Goal: Task Accomplishment & Management: Manage account settings

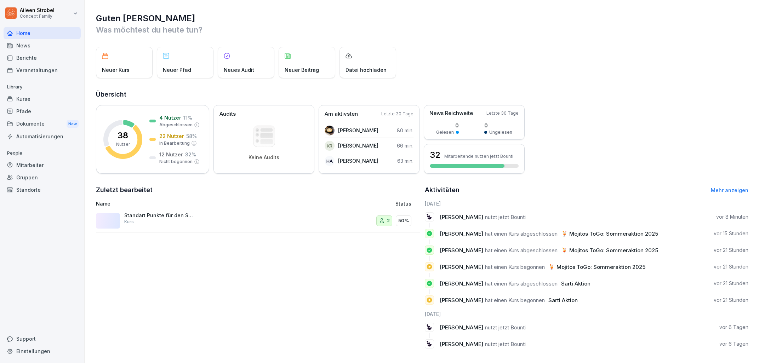
click at [41, 138] on div "Automatisierungen" at bounding box center [42, 136] width 77 height 12
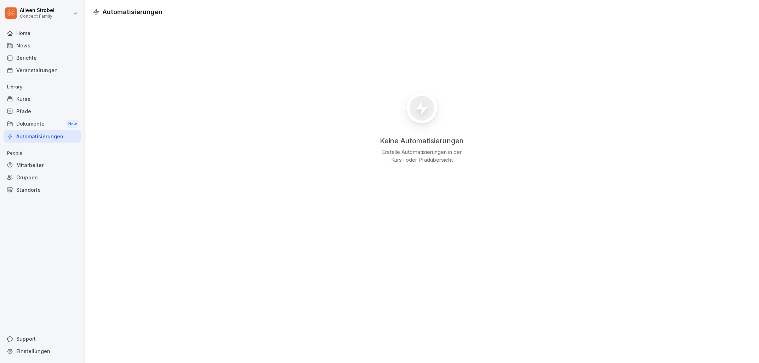
click at [36, 125] on div "Dokumente New" at bounding box center [42, 124] width 77 height 13
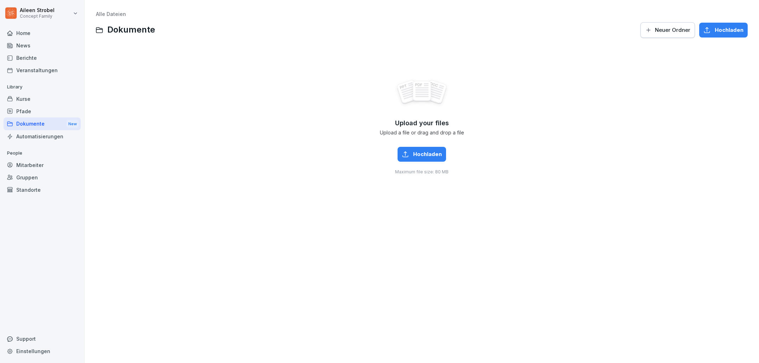
click at [26, 101] on div "Kurse" at bounding box center [42, 99] width 77 height 12
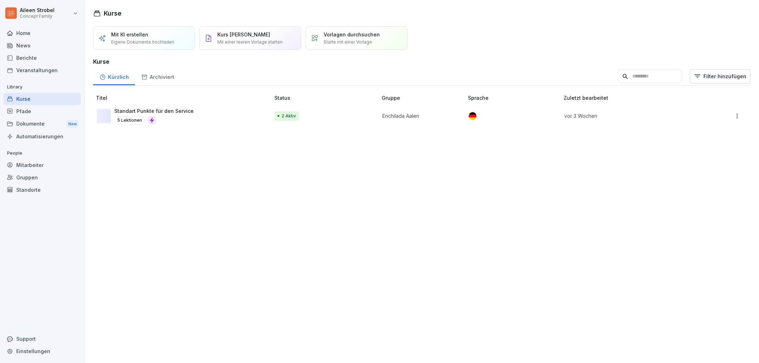
click at [31, 165] on div "Mitarbeiter" at bounding box center [42, 165] width 77 height 12
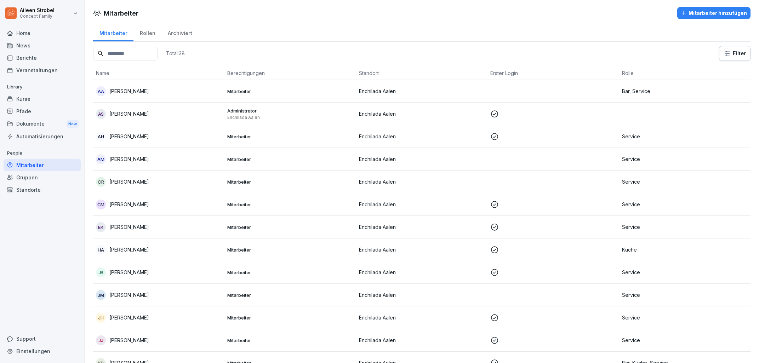
click at [36, 179] on div "Gruppen" at bounding box center [42, 177] width 77 height 12
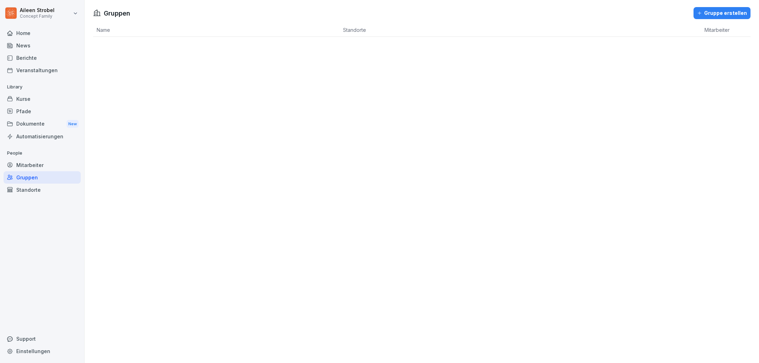
click at [34, 187] on div "Standorte" at bounding box center [42, 190] width 77 height 12
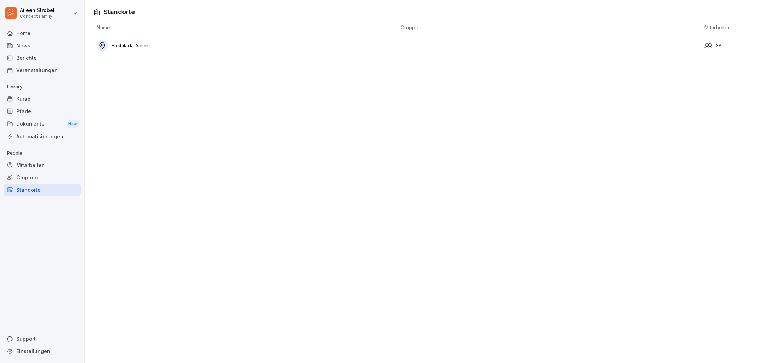
click at [38, 166] on div "Mitarbeiter" at bounding box center [42, 165] width 77 height 12
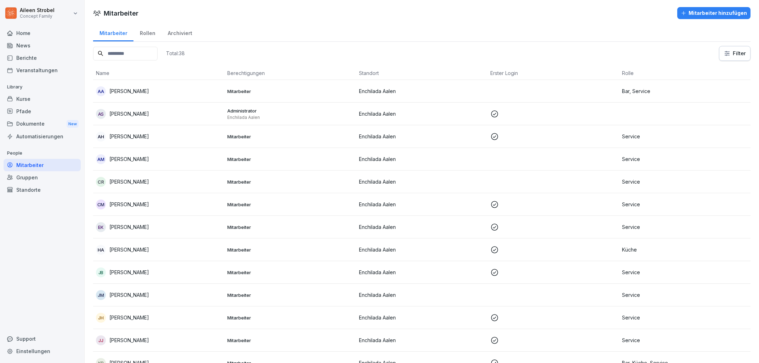
click at [122, 53] on input at bounding box center [125, 54] width 64 height 14
type input "******"
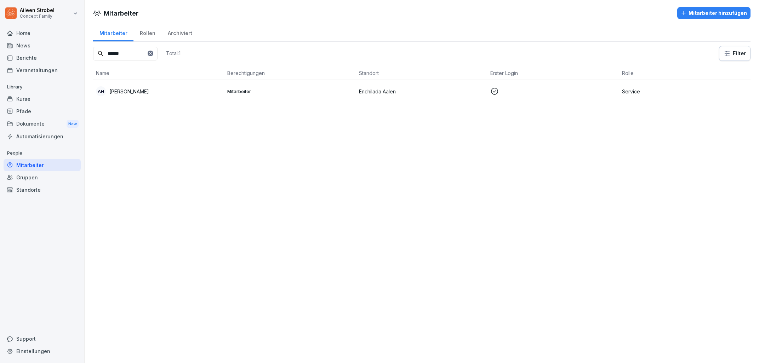
click at [291, 89] on p "Mitarbeiter" at bounding box center [290, 91] width 126 height 6
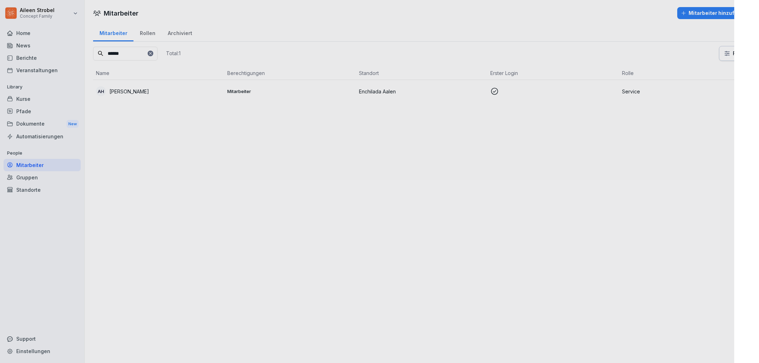
click at [291, 89] on div at bounding box center [379, 181] width 759 height 363
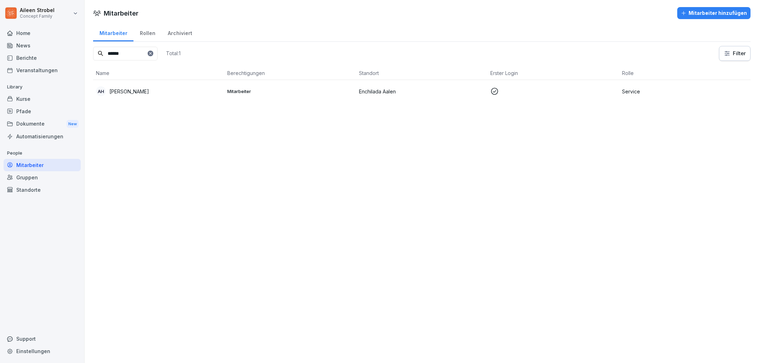
click at [322, 87] on td "Mitarbeiter" at bounding box center [289, 91] width 131 height 23
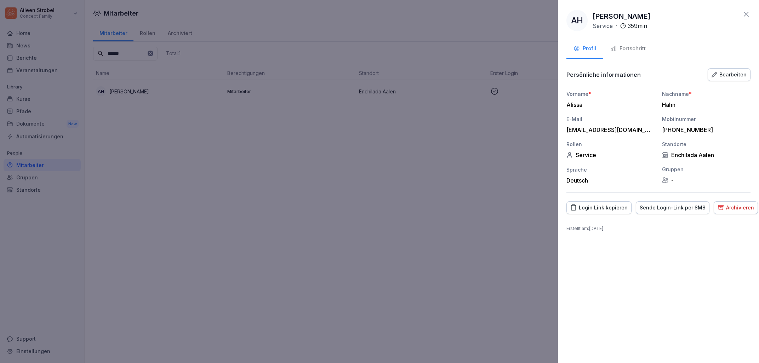
click at [626, 50] on div "Fortschritt" at bounding box center [627, 49] width 35 height 8
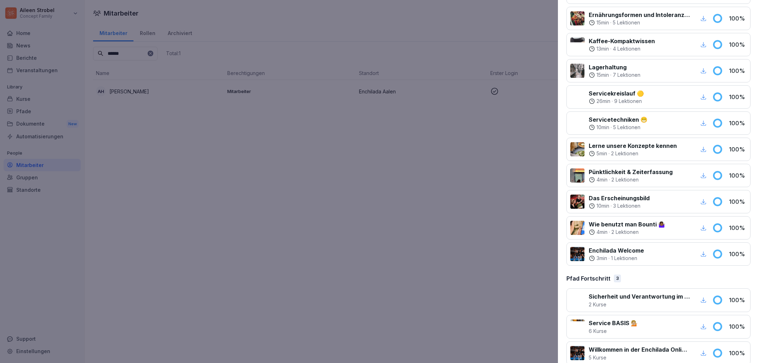
scroll to position [389, 0]
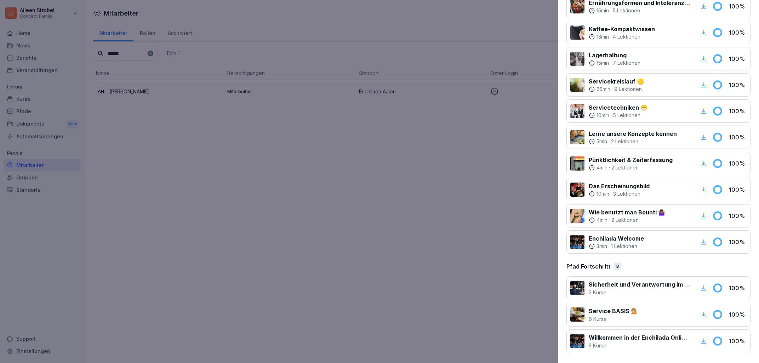
click at [629, 340] on p "Willkommen in der Enchilada Online Lernwelt 🌮" at bounding box center [640, 337] width 102 height 8
click at [611, 315] on p "Service BASIS 💁🏼" at bounding box center [613, 311] width 49 height 8
click at [626, 340] on p "Willkommen in der Enchilada Online Lernwelt 🌮" at bounding box center [640, 337] width 102 height 8
click at [727, 342] on div "Willkommen in der Enchilada Online Lernwelt 🌮 5 [DEMOGRAPHIC_DATA] 100 %" at bounding box center [658, 342] width 184 height 24
click at [701, 340] on icon "button" at bounding box center [703, 341] width 6 height 6
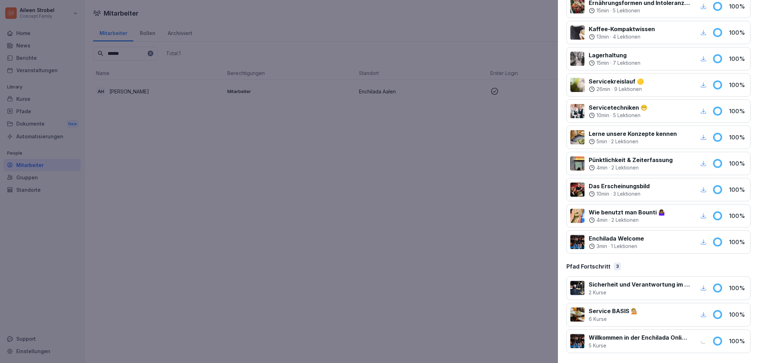
click at [628, 338] on p "Willkommen in der Enchilada Online Lernwelt 🌮" at bounding box center [640, 337] width 102 height 8
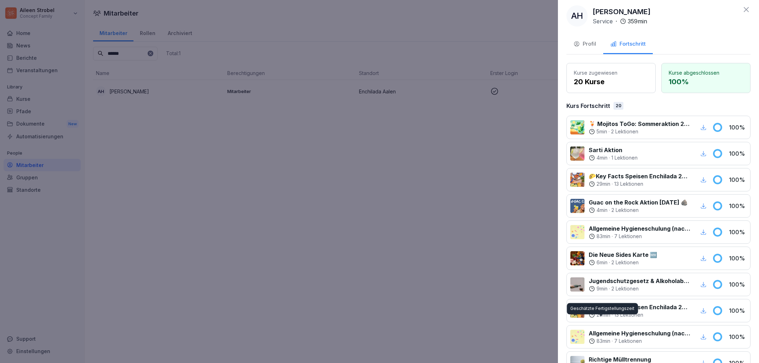
scroll to position [0, 0]
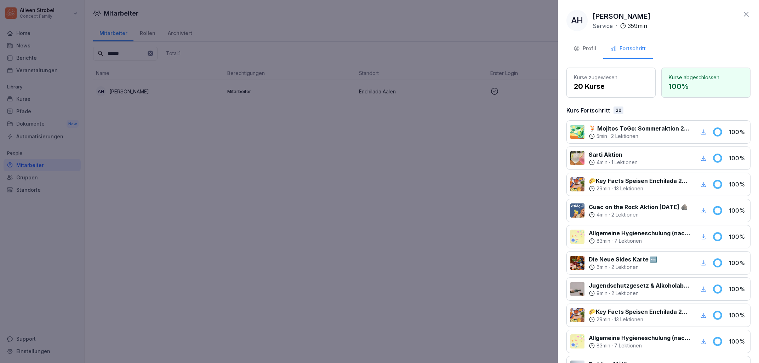
click at [606, 80] on p "Kurse zugewiesen" at bounding box center [611, 77] width 74 height 7
click at [599, 86] on p "20 Kurse" at bounding box center [611, 86] width 74 height 11
drag, startPoint x: 607, startPoint y: 85, endPoint x: 556, endPoint y: 84, distance: 50.6
click at [558, 84] on div "AH [PERSON_NAME] Service · 359 min Profil Fortschritt Kurse zugewiesen 20 Kurse…" at bounding box center [658, 181] width 201 height 363
click at [591, 49] on div "Profil" at bounding box center [584, 49] width 23 height 8
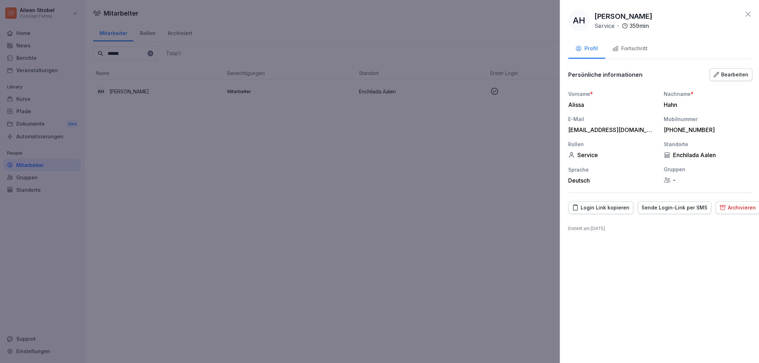
drag, startPoint x: 213, startPoint y: 98, endPoint x: 426, endPoint y: 64, distance: 215.7
click at [213, 98] on div at bounding box center [379, 181] width 759 height 363
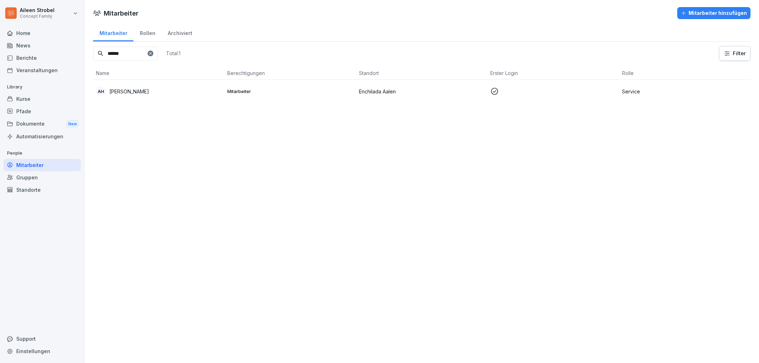
click at [31, 31] on div "Home" at bounding box center [42, 33] width 77 height 12
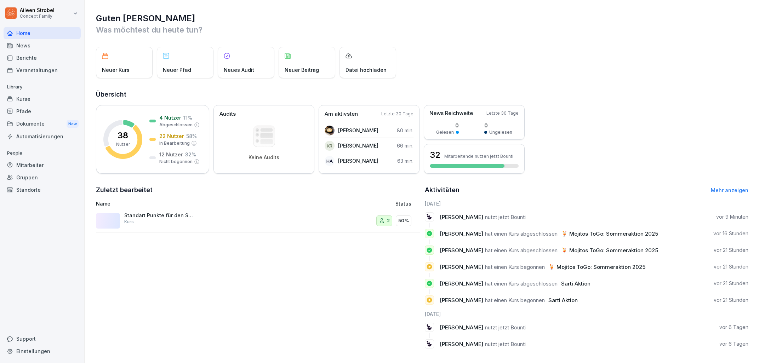
click at [126, 63] on div "Neuer Kurs" at bounding box center [124, 62] width 57 height 31
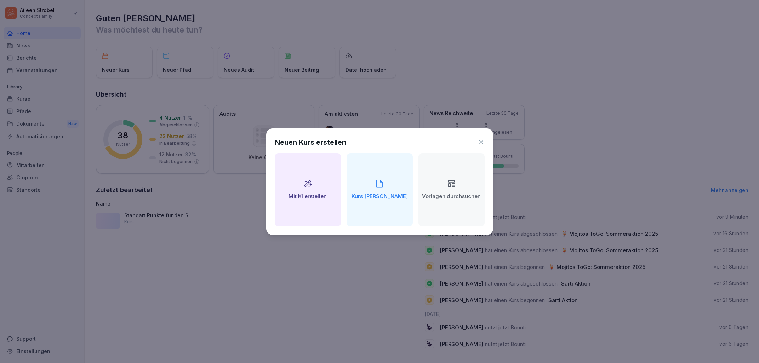
click at [474, 141] on div "Neuen Kurs erstellen" at bounding box center [380, 142] width 210 height 11
click at [480, 141] on icon at bounding box center [480, 142] width 7 height 7
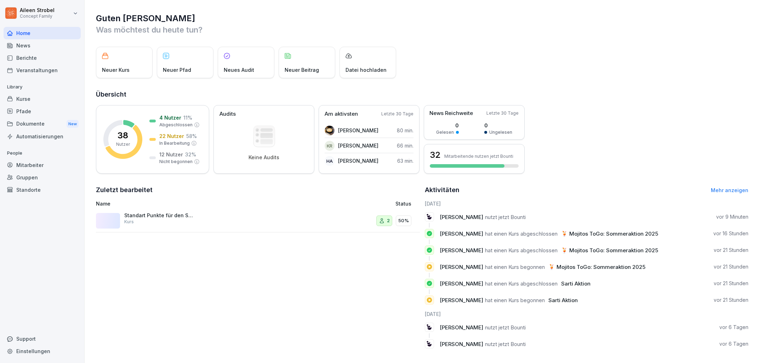
click at [26, 166] on div "Mitarbeiter" at bounding box center [42, 165] width 77 height 12
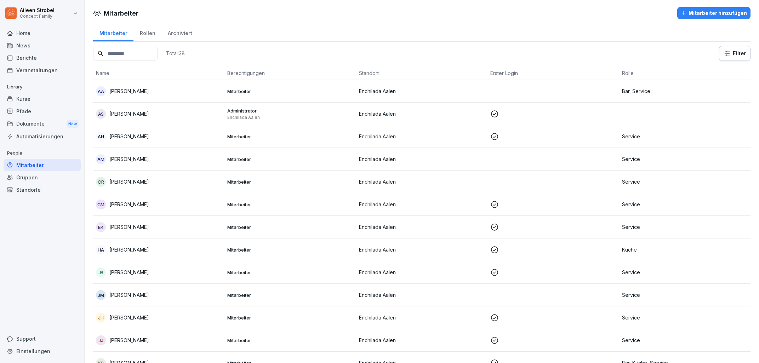
click at [36, 180] on div "Gruppen" at bounding box center [42, 177] width 77 height 12
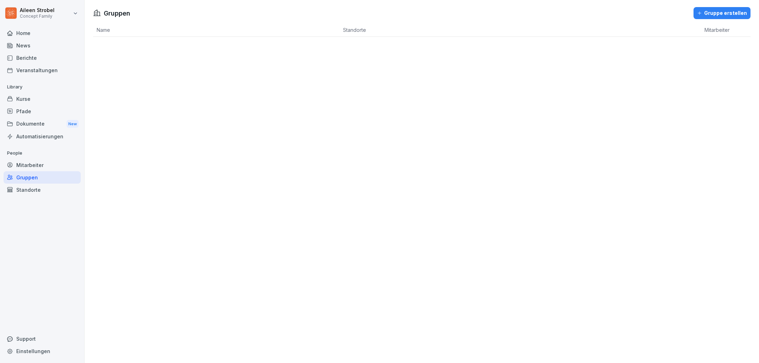
click at [35, 165] on div "Mitarbeiter" at bounding box center [42, 165] width 77 height 12
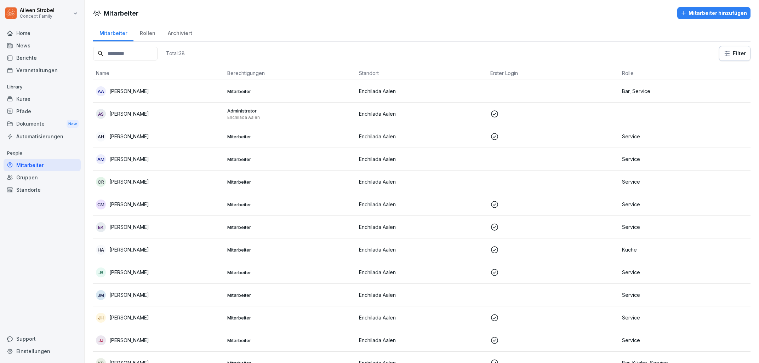
click at [139, 57] on input at bounding box center [125, 54] width 64 height 14
type input "******"
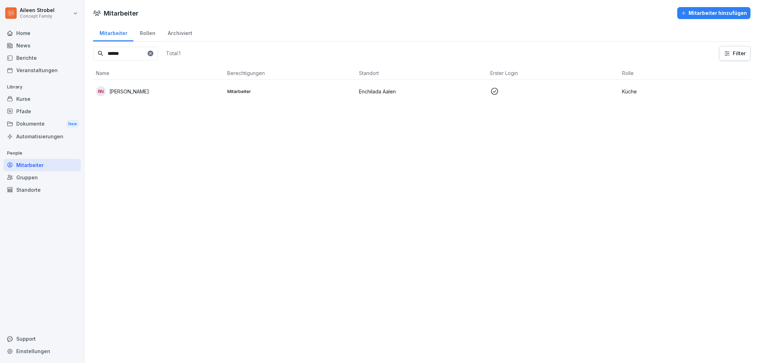
click at [177, 94] on div "RN [PERSON_NAME]" at bounding box center [159, 91] width 126 height 10
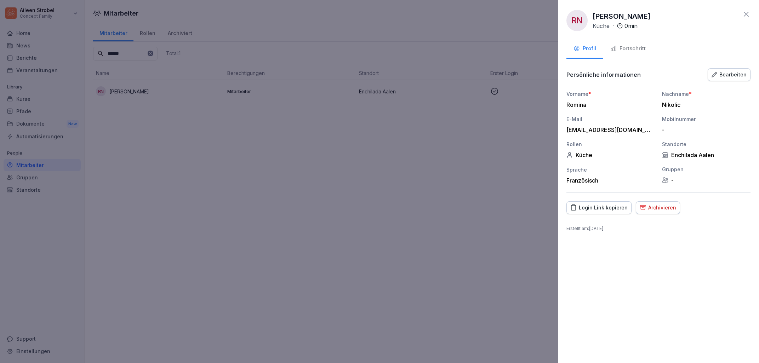
click at [602, 207] on div "Login Link kopieren" at bounding box center [598, 208] width 57 height 8
click at [593, 207] on div "Login Link kopieren" at bounding box center [598, 208] width 57 height 8
click at [486, 96] on div at bounding box center [379, 181] width 759 height 363
